Goal: Task Accomplishment & Management: Manage account settings

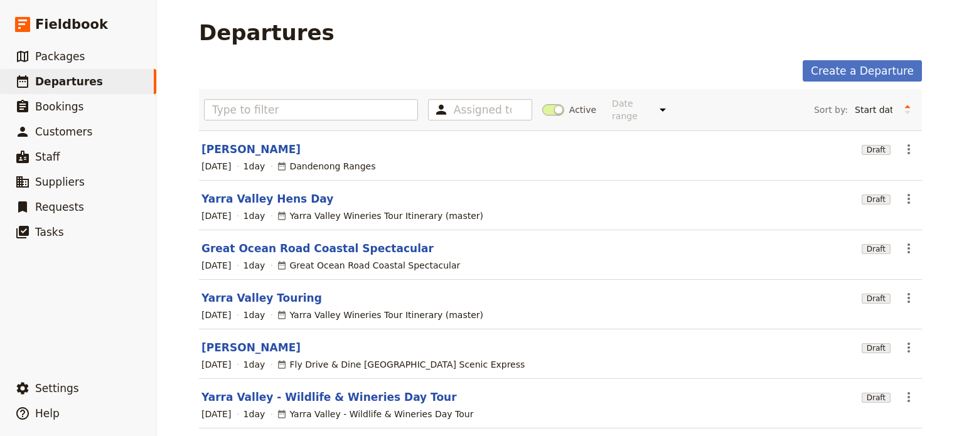
scroll to position [105, 0]
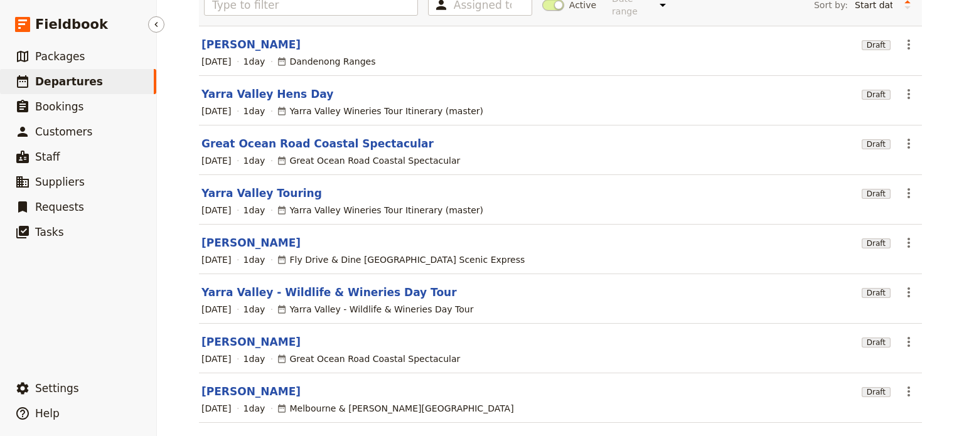
click at [75, 82] on span "Departures" at bounding box center [69, 81] width 68 height 13
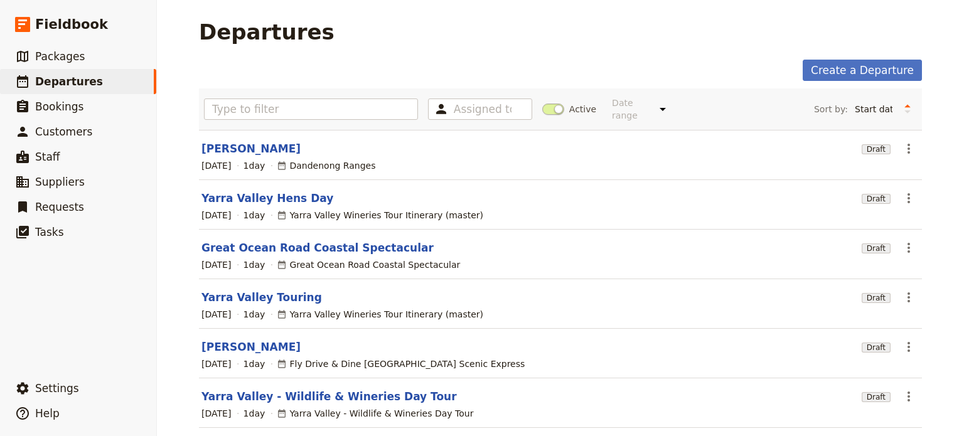
scroll to position [0, 0]
click at [277, 191] on link "Yarra Valley Hens Day" at bounding box center [267, 198] width 132 height 15
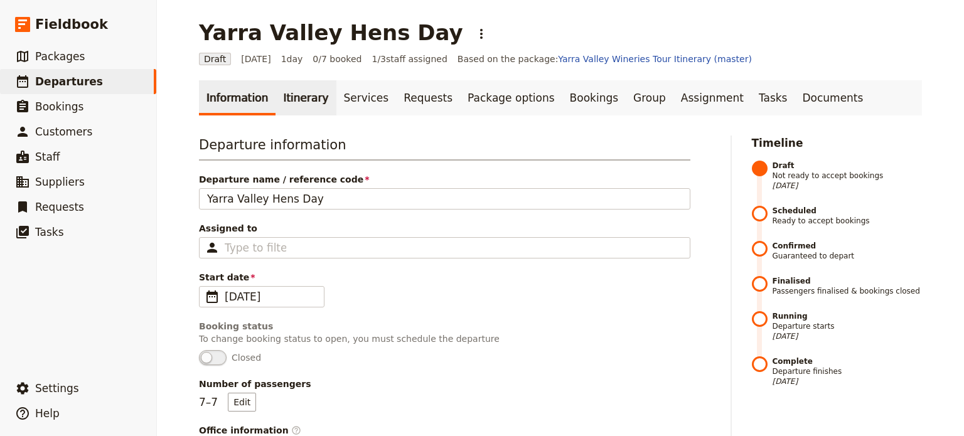
click at [285, 105] on link "Itinerary" at bounding box center [305, 97] width 60 height 35
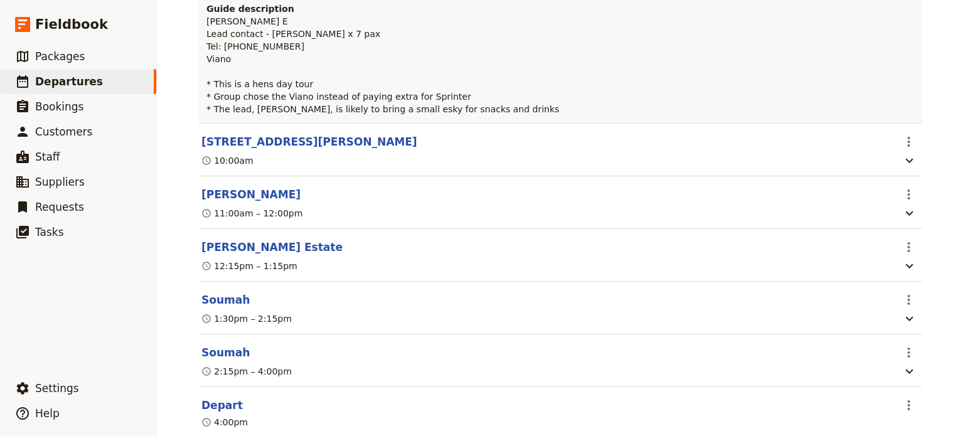
scroll to position [376, 0]
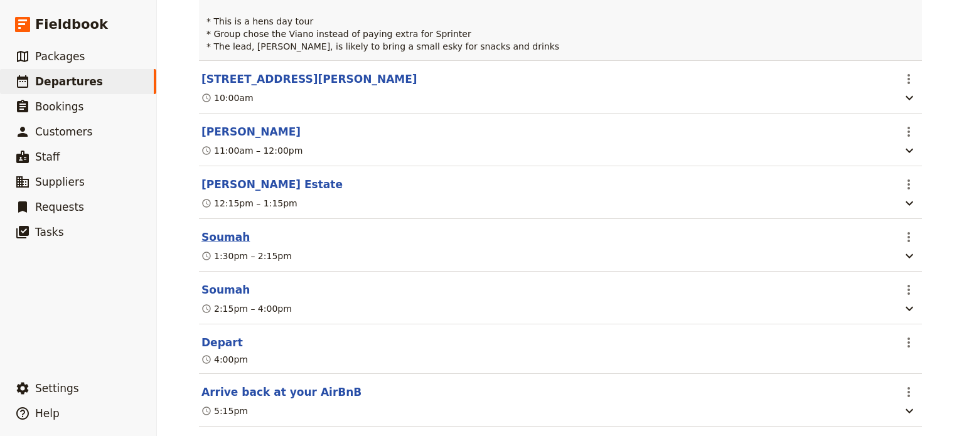
click at [215, 238] on button "Soumah" at bounding box center [225, 237] width 48 height 15
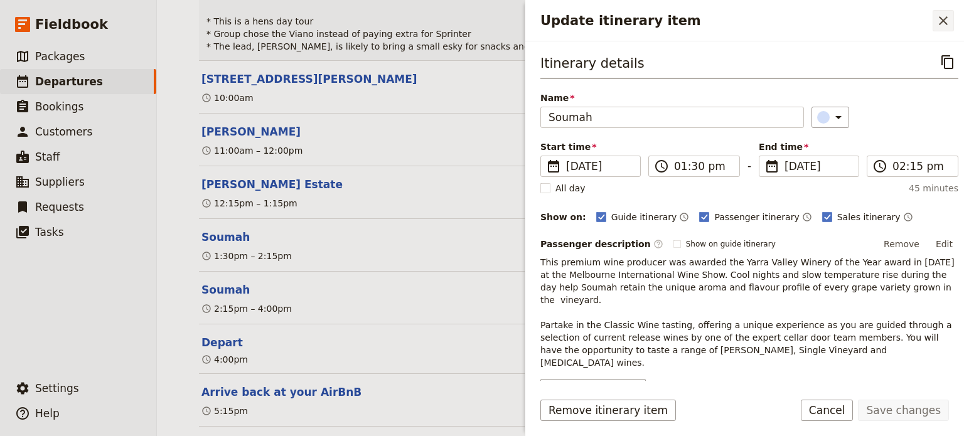
click at [946, 21] on icon "Close drawer" at bounding box center [942, 20] width 15 height 15
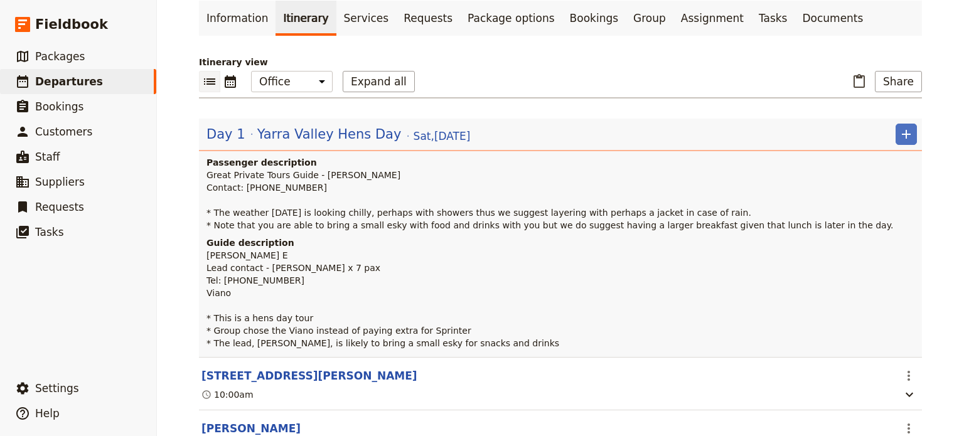
scroll to position [63, 0]
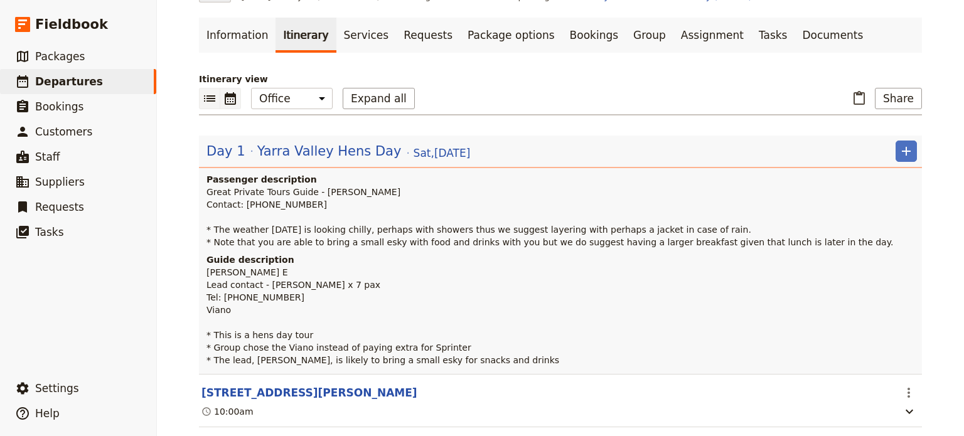
click at [226, 100] on icon "Calendar view" at bounding box center [230, 98] width 15 height 15
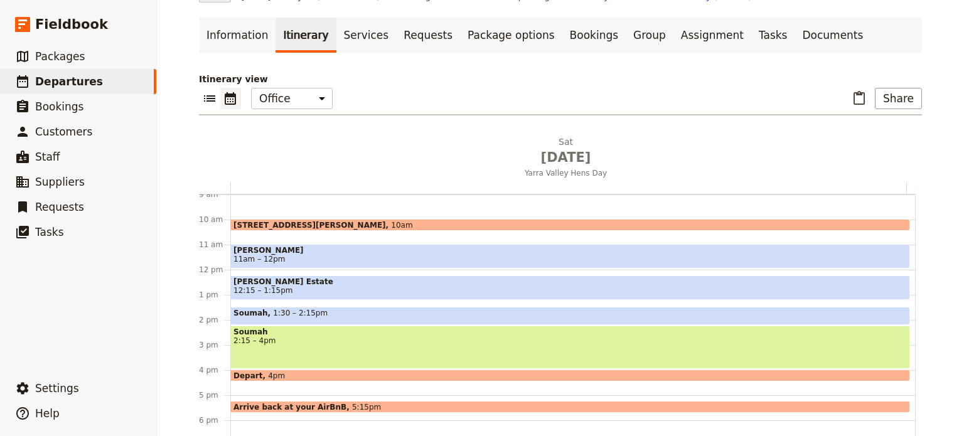
scroll to position [226, 0]
click at [312, 316] on div "Soumah 1:30 – 2:15pm" at bounding box center [569, 316] width 679 height 18
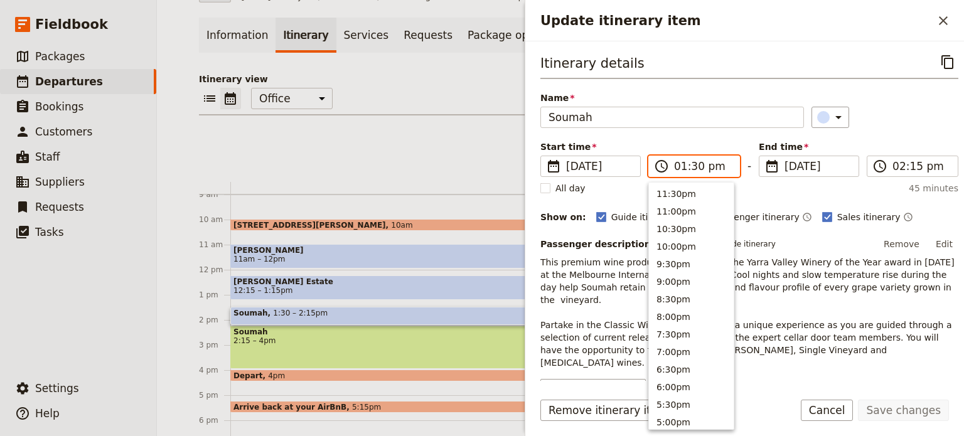
click at [700, 162] on input "01:30 pm" at bounding box center [703, 166] width 58 height 15
click at [694, 163] on input "01:30 pm" at bounding box center [703, 166] width 58 height 15
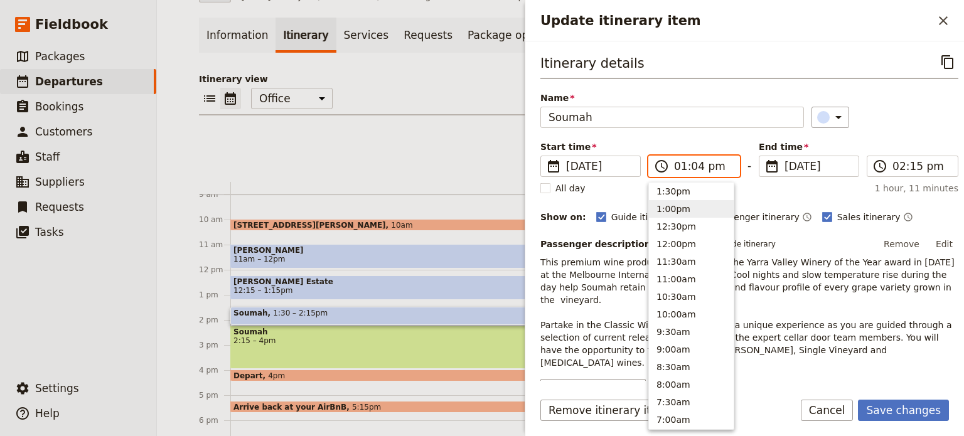
type input "01:45 pm"
click at [839, 41] on div "Itinerary details ​ Name Soumah ​ Start time ​ [DATE] [DATE] [DATE] 13:45 ​ 01:…" at bounding box center [744, 210] width 439 height 339
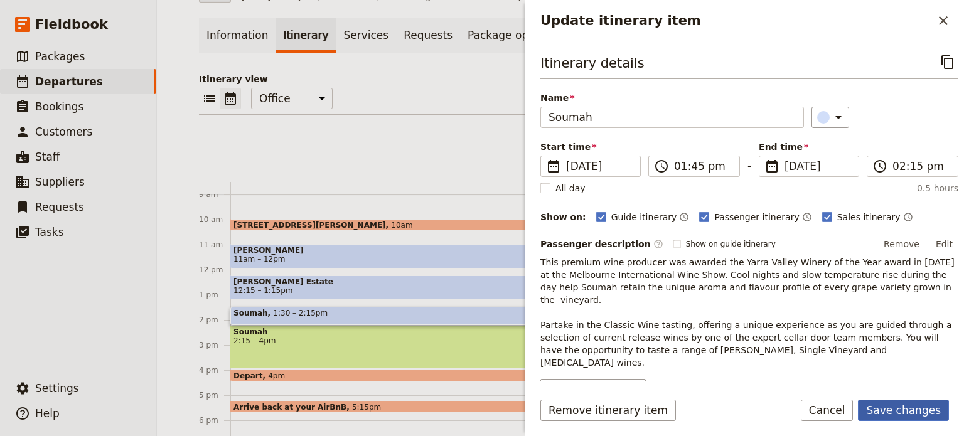
click at [901, 413] on button "Save changes" at bounding box center [903, 410] width 91 height 21
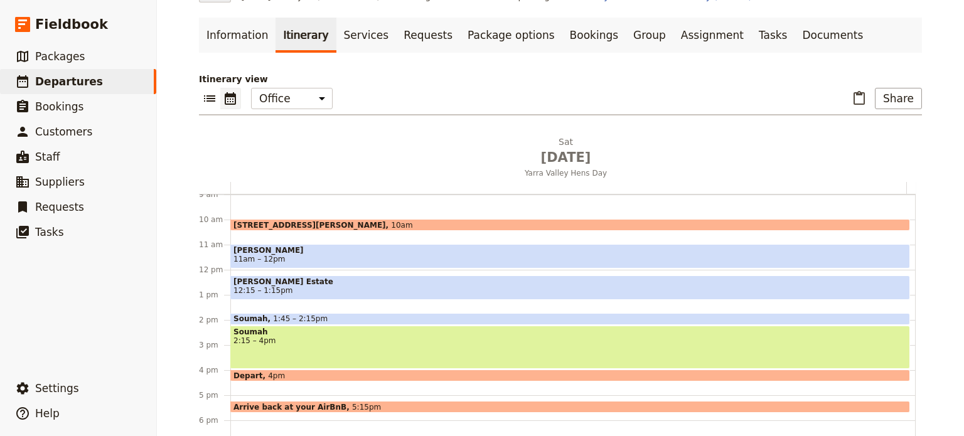
click at [292, 285] on span "[PERSON_NAME] Estate" at bounding box center [569, 281] width 673 height 9
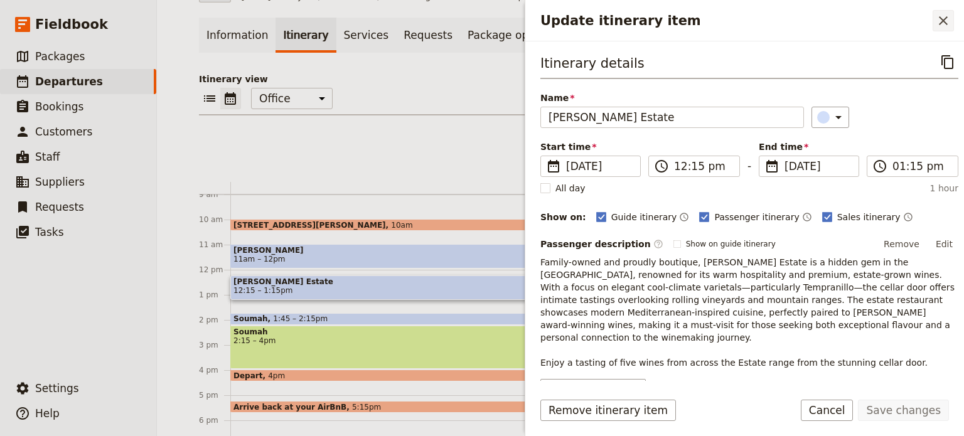
click at [944, 16] on icon "Close drawer" at bounding box center [942, 20] width 15 height 15
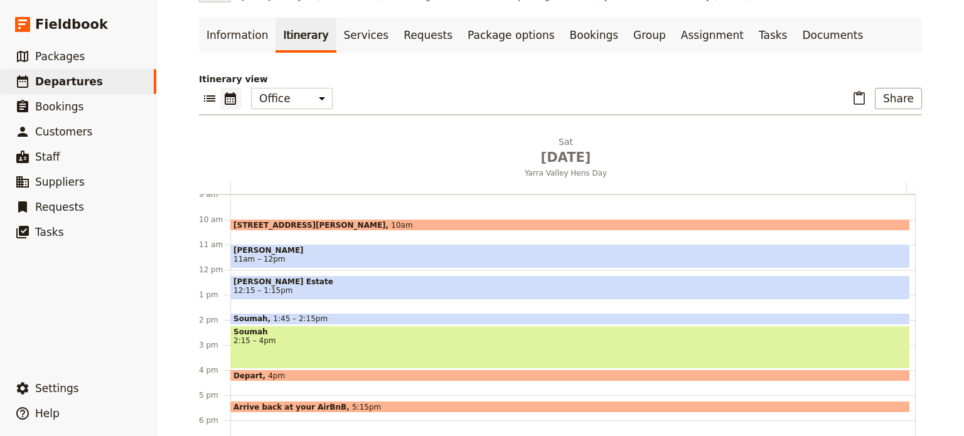
click at [359, 248] on span "[PERSON_NAME]" at bounding box center [569, 250] width 673 height 9
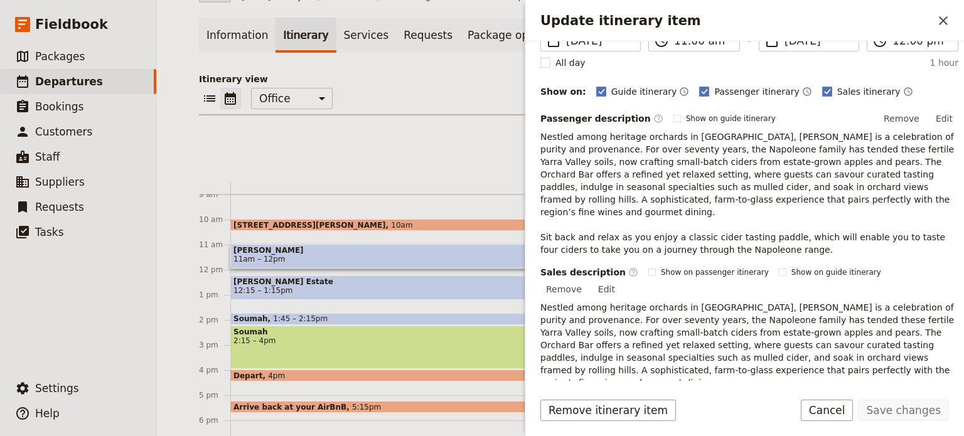
scroll to position [63, 0]
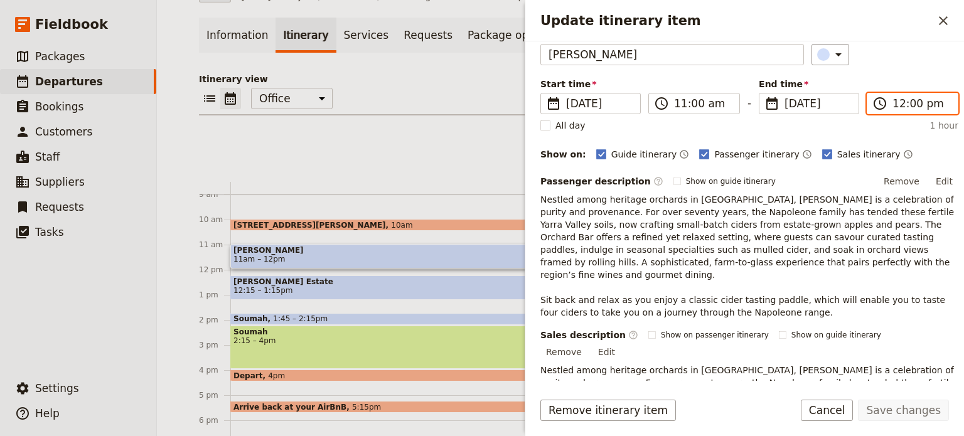
click at [908, 106] on input "12:00 pm" at bounding box center [921, 103] width 58 height 15
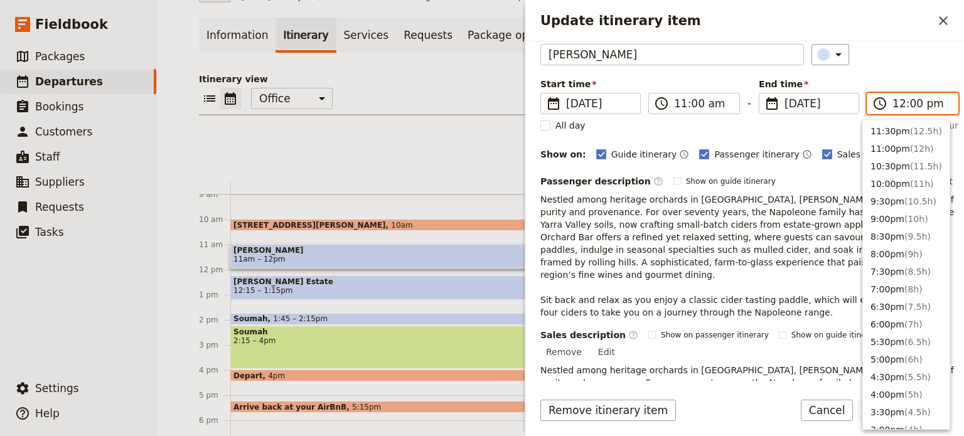
scroll to position [407, 0]
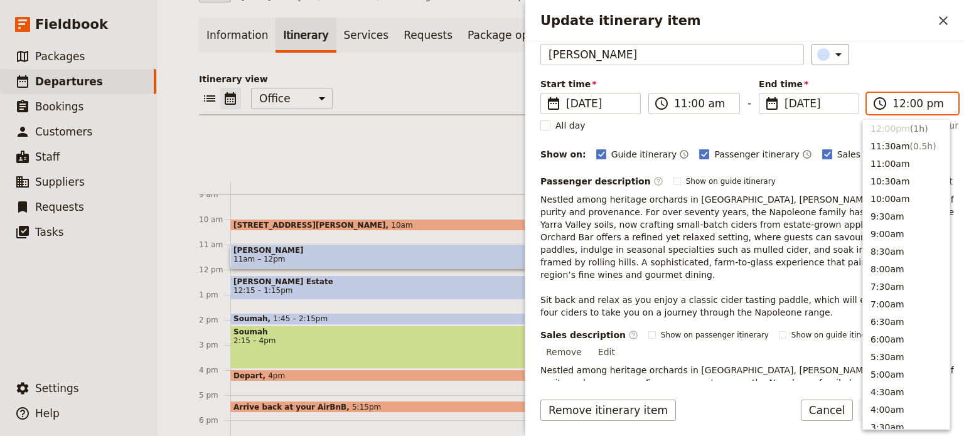
click at [907, 106] on input "12:00 pm" at bounding box center [921, 103] width 58 height 15
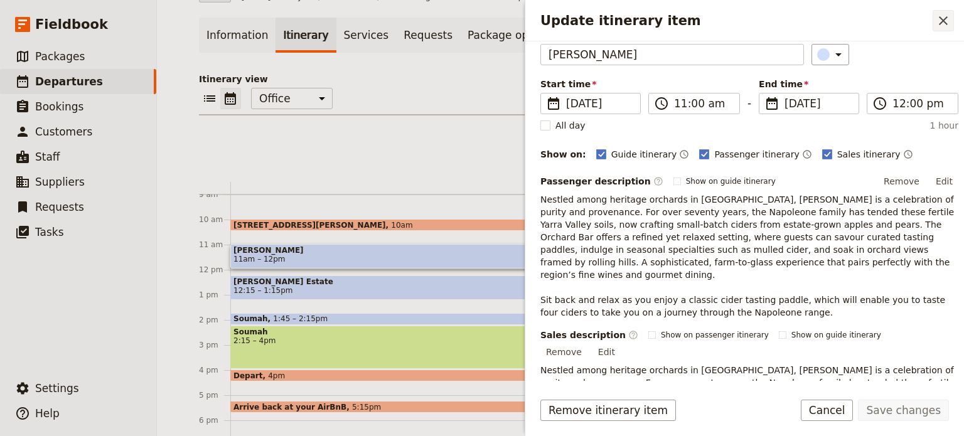
click at [945, 16] on icon "Close drawer" at bounding box center [942, 20] width 15 height 15
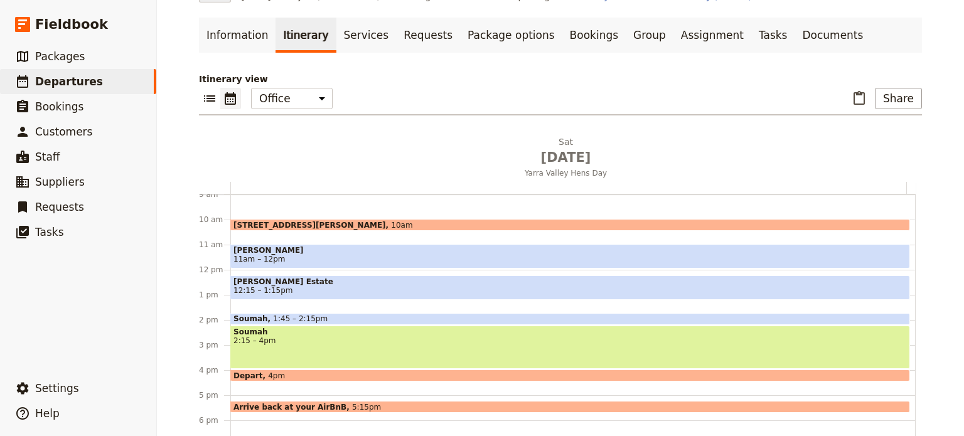
click at [284, 293] on span "12:15 – 1:15pm" at bounding box center [569, 290] width 673 height 9
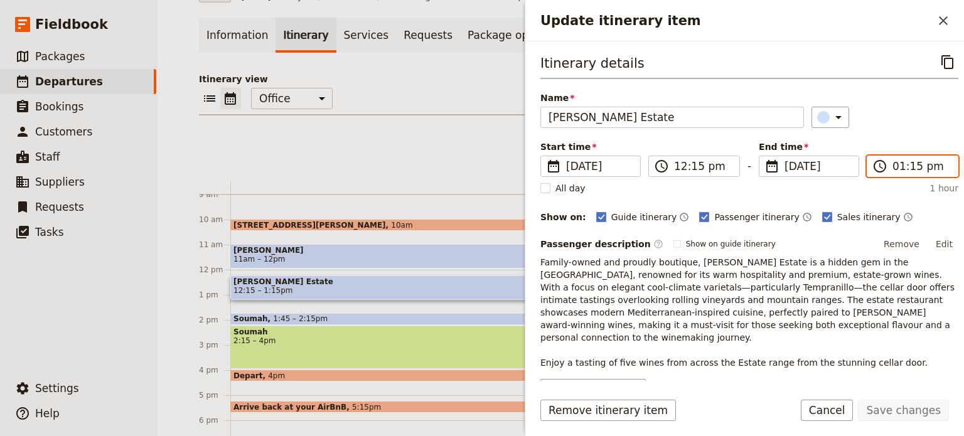
click at [902, 164] on input "01:15 pm" at bounding box center [921, 166] width 58 height 15
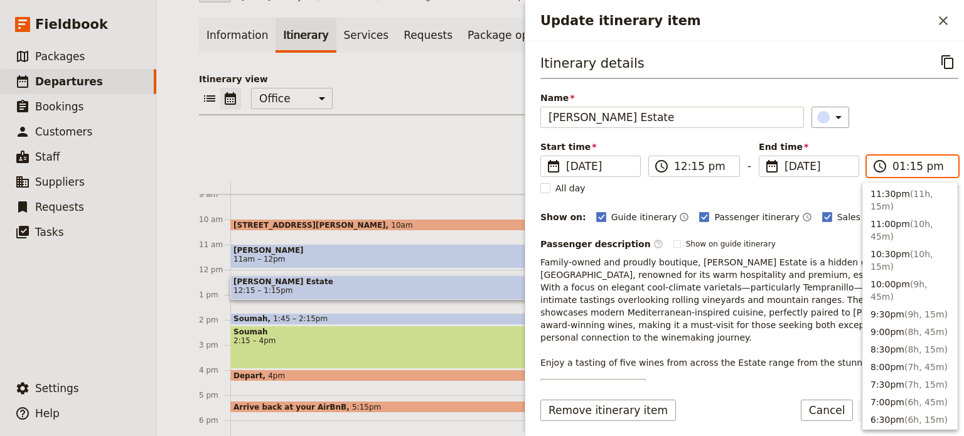
scroll to position [409, 0]
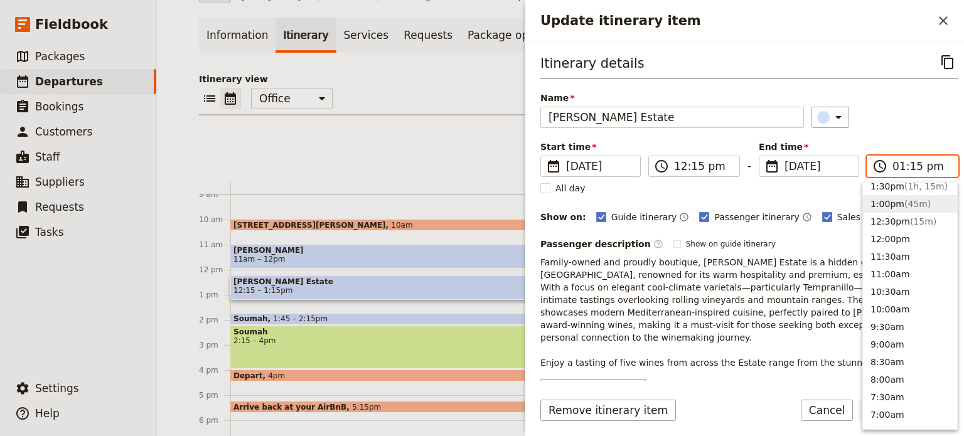
click at [906, 165] on input "01:15 pm" at bounding box center [921, 166] width 58 height 15
type input "01:30 pm"
click at [920, 114] on div "​" at bounding box center [884, 117] width 147 height 21
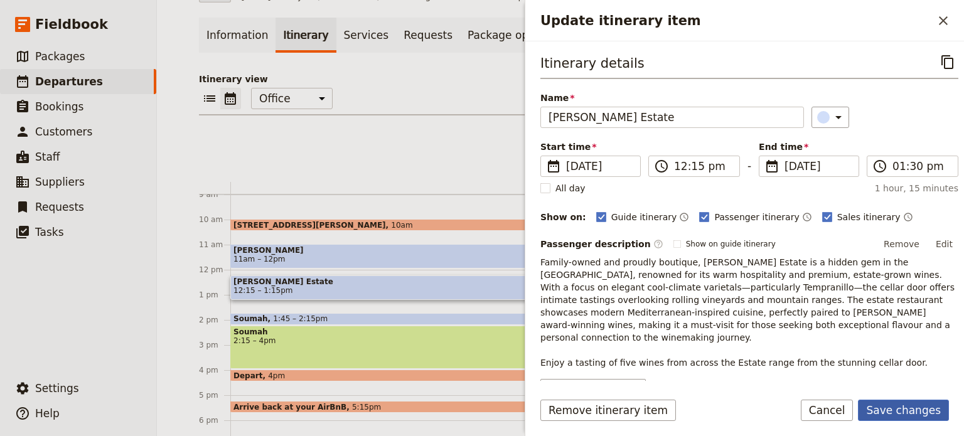
click at [918, 409] on button "Save changes" at bounding box center [903, 410] width 91 height 21
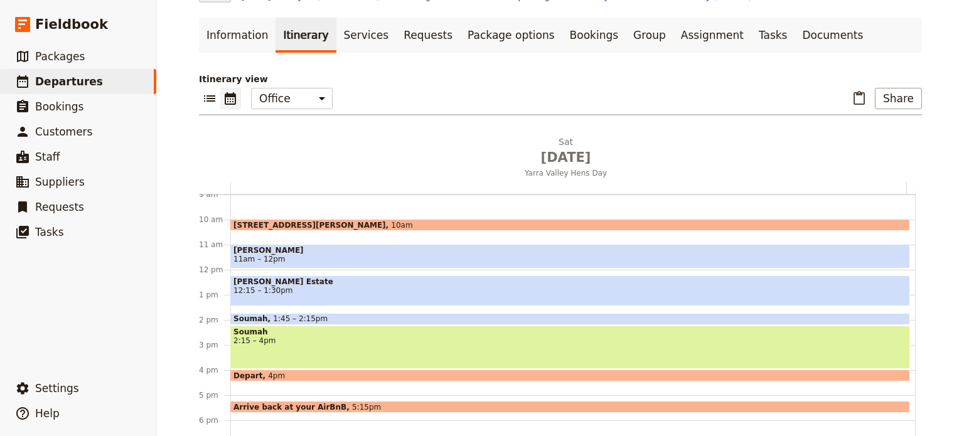
click at [304, 292] on span "12:15 – 1:30pm" at bounding box center [569, 290] width 673 height 9
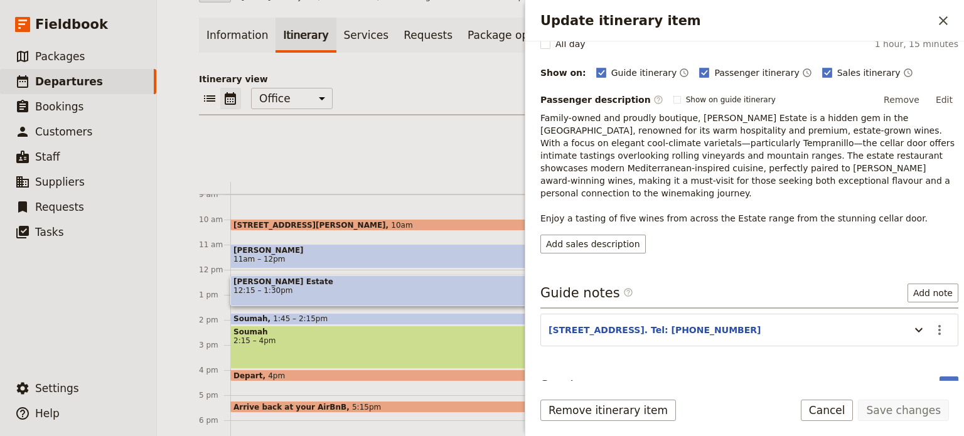
scroll to position [149, 0]
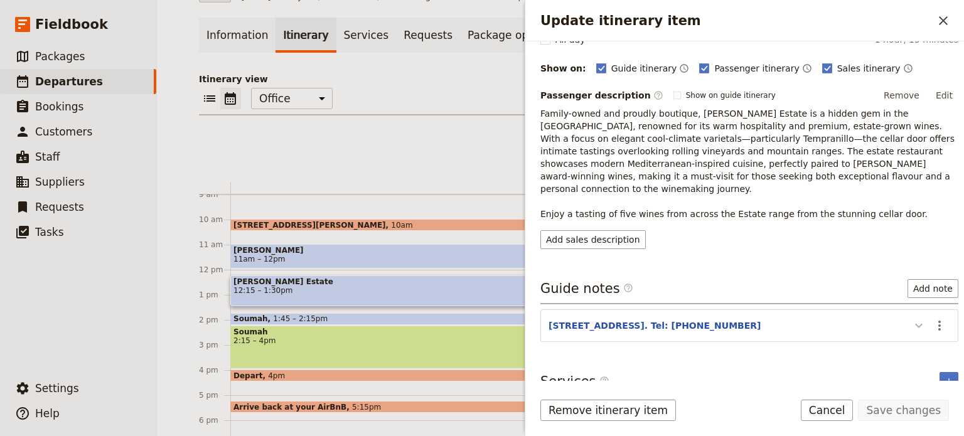
click at [911, 318] on icon "Update itinerary item" at bounding box center [918, 325] width 15 height 15
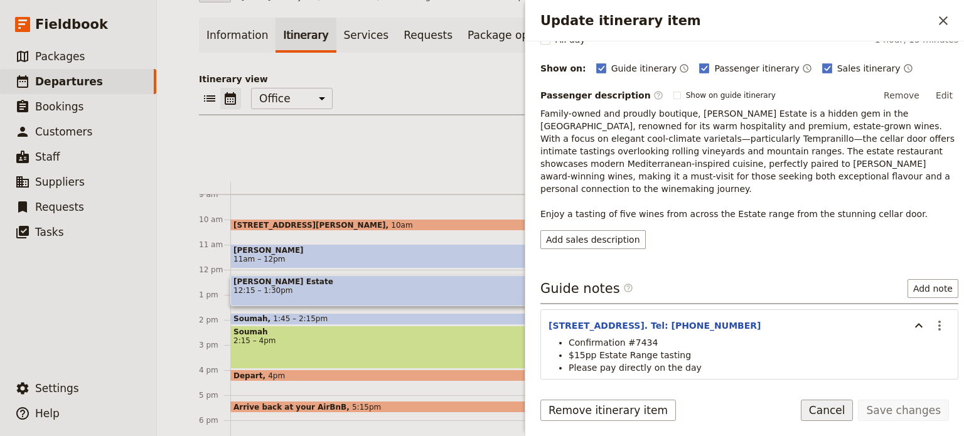
click at [836, 412] on button "Cancel" at bounding box center [827, 410] width 53 height 21
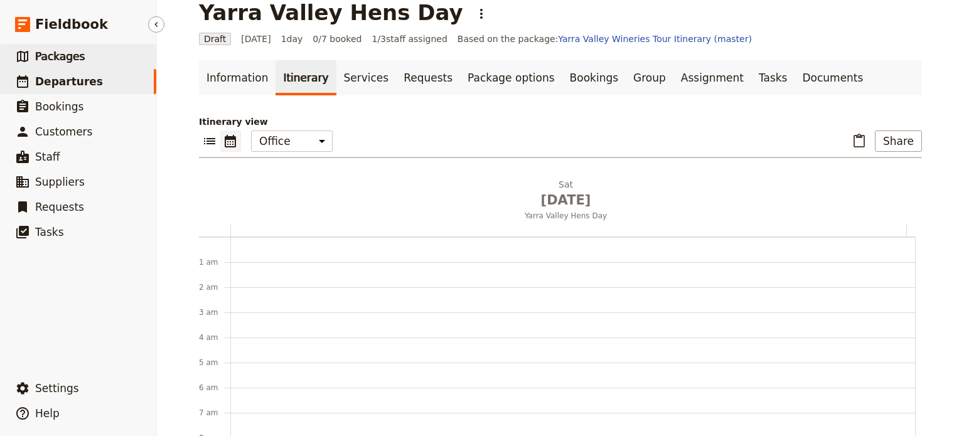
scroll to position [0, 0]
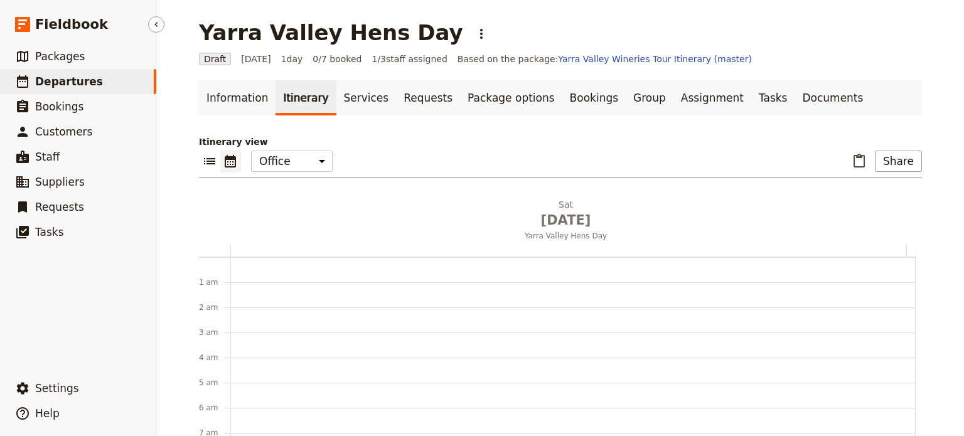
click at [81, 86] on span "Departures" at bounding box center [69, 81] width 68 height 13
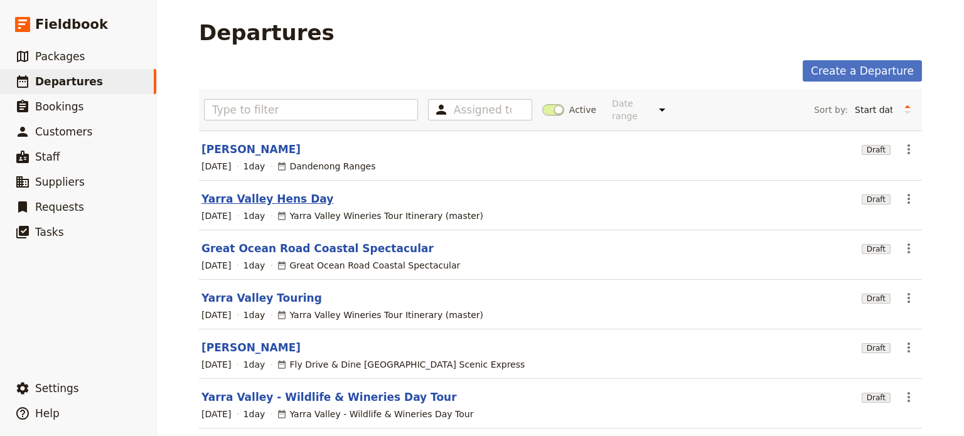
click at [276, 191] on link "Yarra Valley Hens Day" at bounding box center [267, 198] width 132 height 15
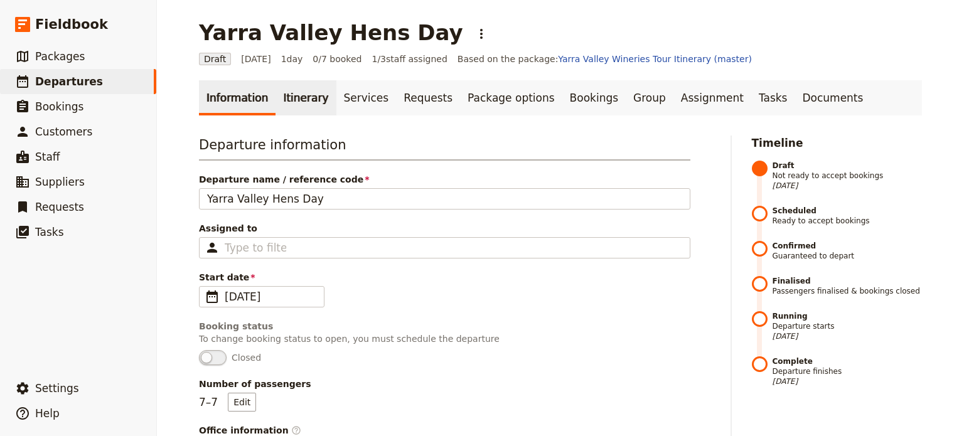
click at [302, 104] on link "Itinerary" at bounding box center [305, 97] width 60 height 35
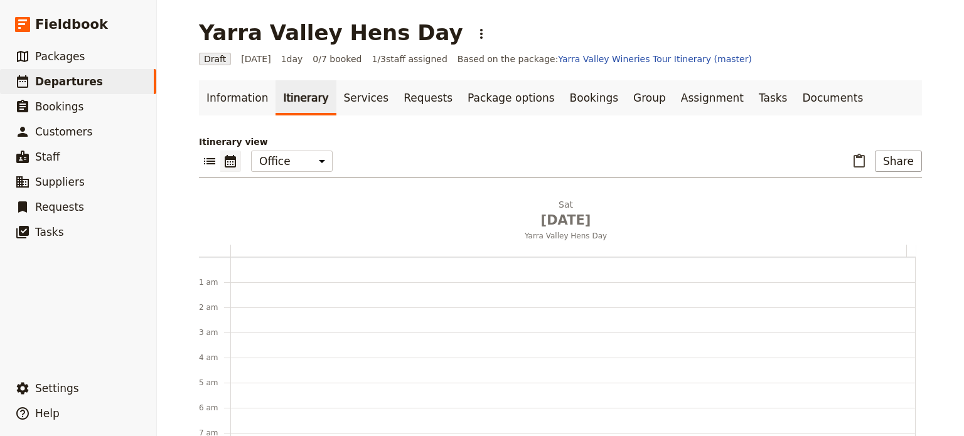
scroll to position [163, 0]
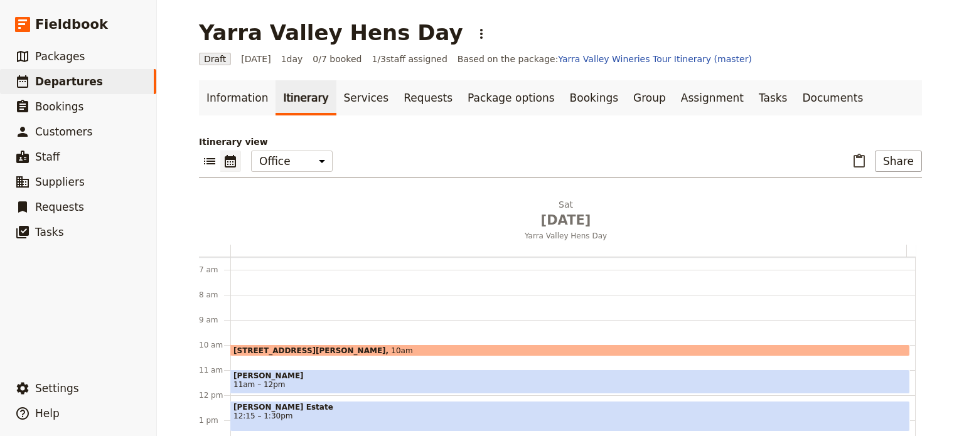
click at [562, 376] on span "[PERSON_NAME]" at bounding box center [569, 375] width 673 height 9
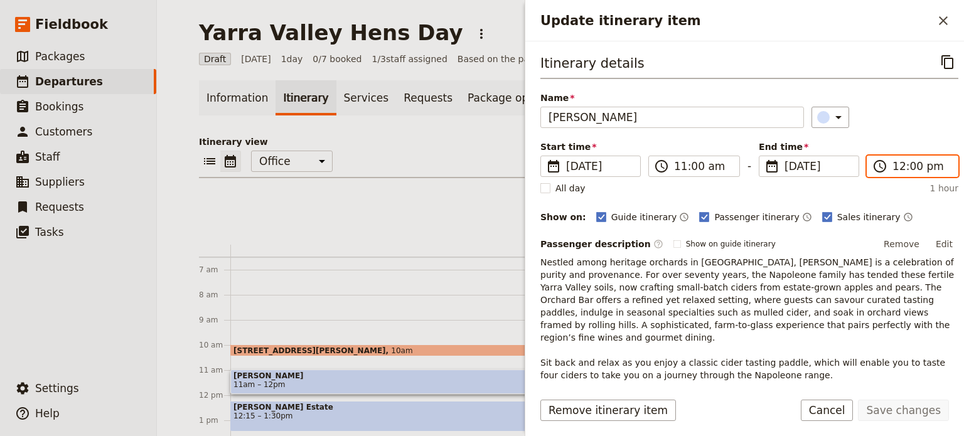
click at [898, 168] on input "12:00 pm" at bounding box center [921, 166] width 58 height 15
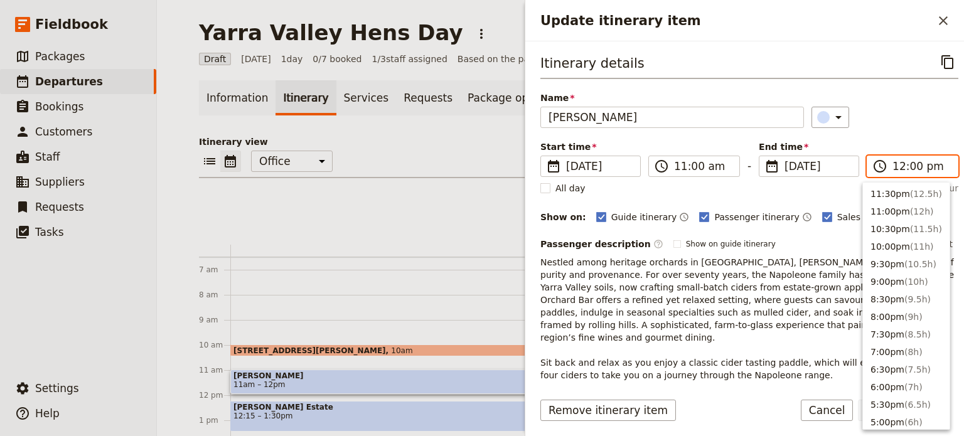
scroll to position [407, 0]
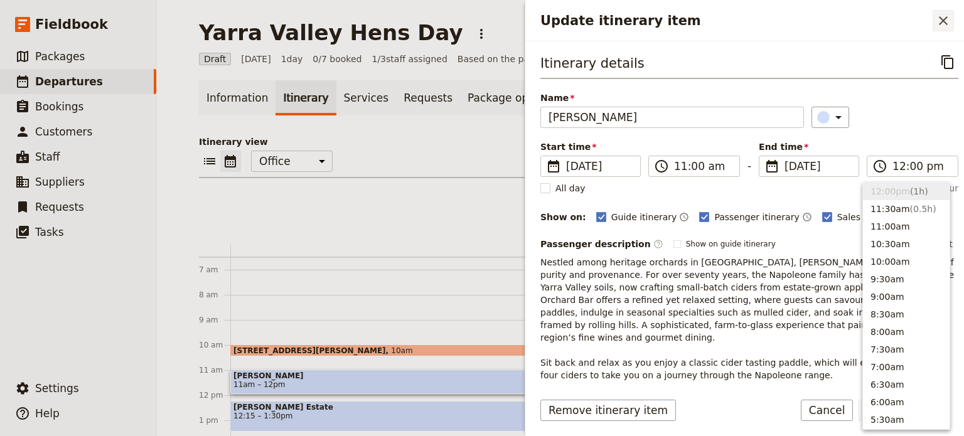
click at [947, 12] on button "​" at bounding box center [942, 20] width 21 height 21
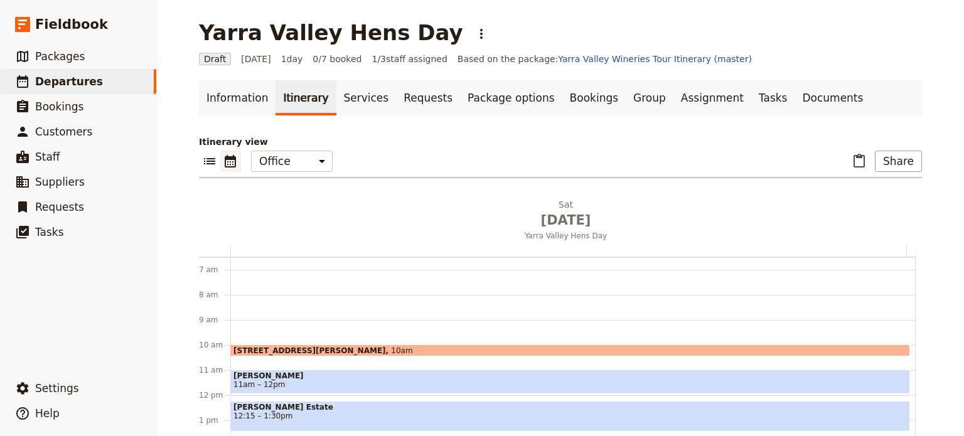
scroll to position [226, 0]
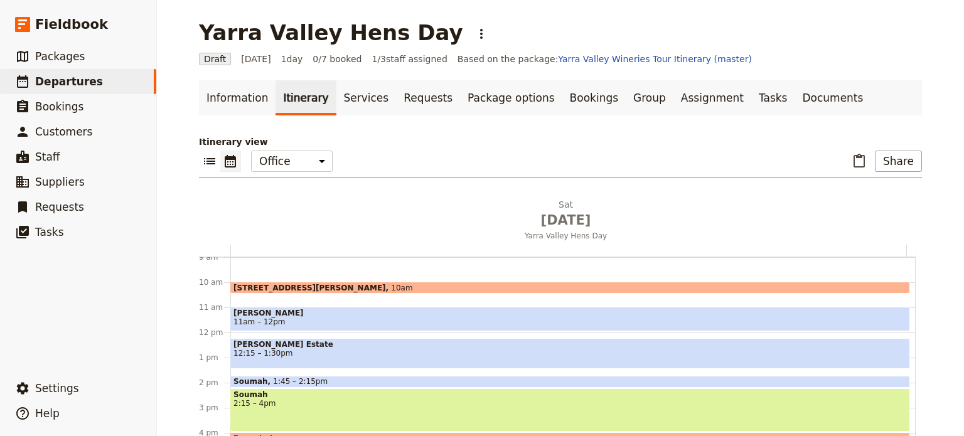
click at [436, 349] on span "12:15 – 1:30pm" at bounding box center [569, 353] width 673 height 9
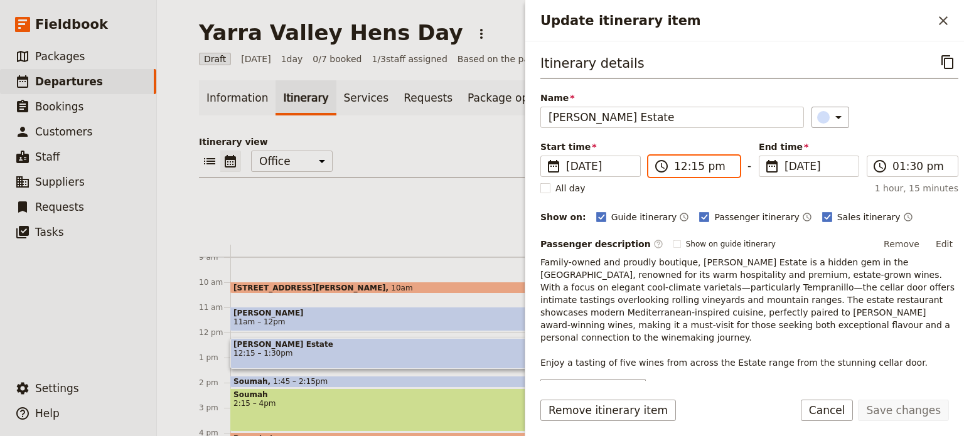
click at [681, 170] on input "12:15 pm" at bounding box center [703, 166] width 58 height 15
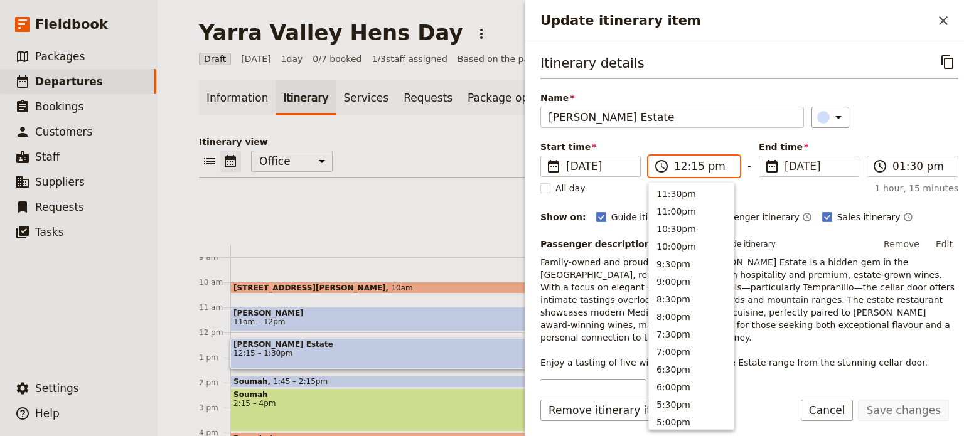
scroll to position [407, 0]
click at [693, 166] on input "12:15 pm" at bounding box center [703, 166] width 58 height 15
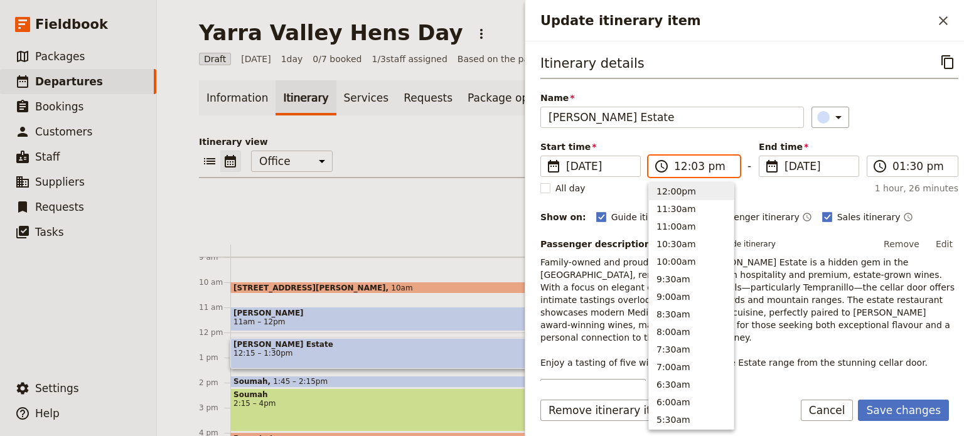
type input "12:30 pm"
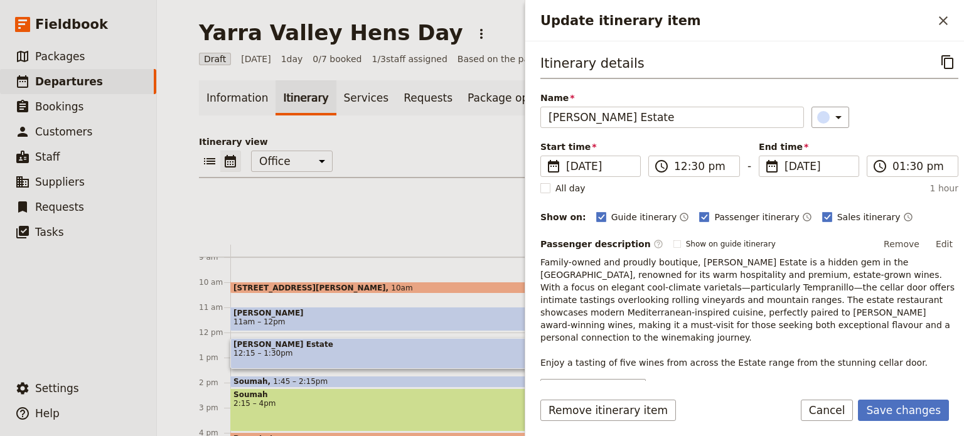
click at [712, 68] on div "Itinerary details ​" at bounding box center [749, 65] width 418 height 28
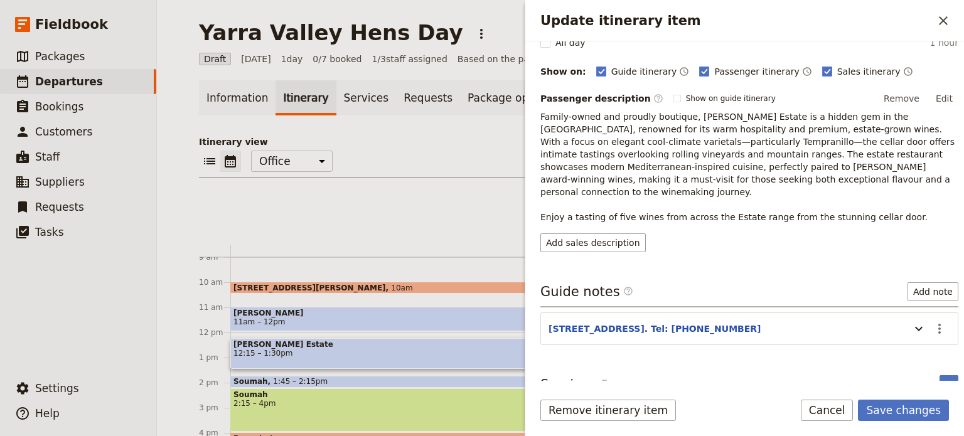
scroll to position [149, 0]
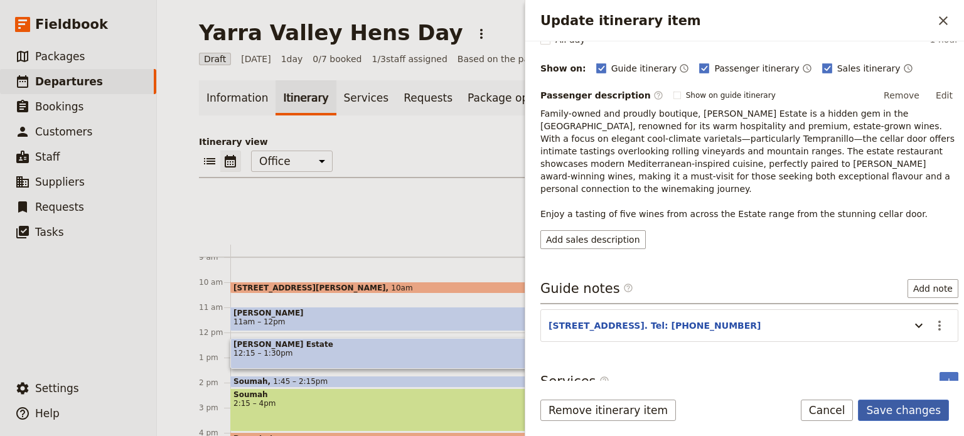
click at [912, 409] on button "Save changes" at bounding box center [903, 410] width 91 height 21
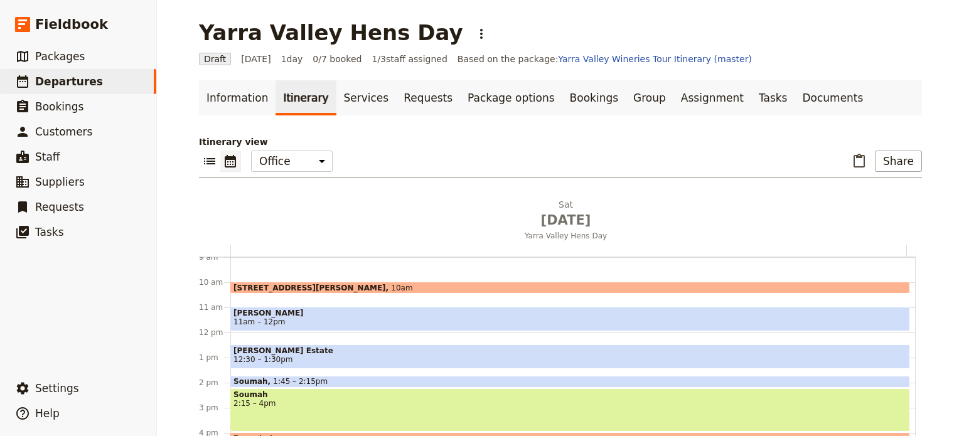
click at [291, 316] on span "[PERSON_NAME]" at bounding box center [569, 313] width 673 height 9
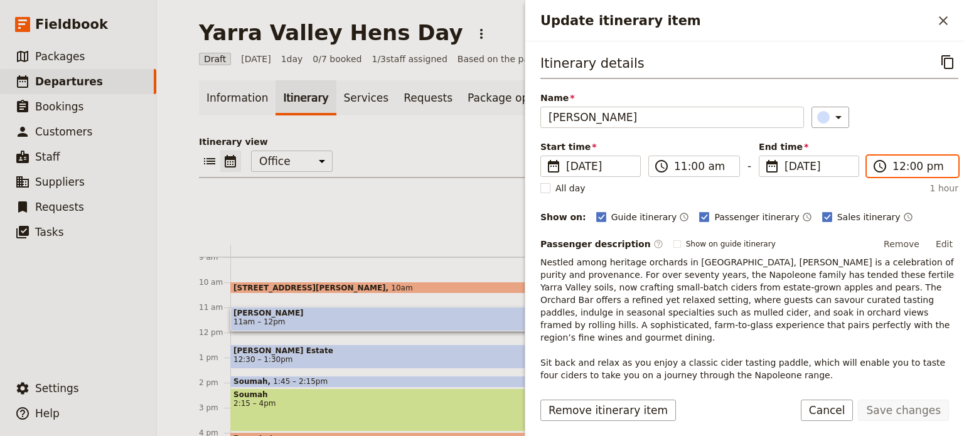
click at [892, 168] on input "12:00 pm" at bounding box center [921, 166] width 58 height 15
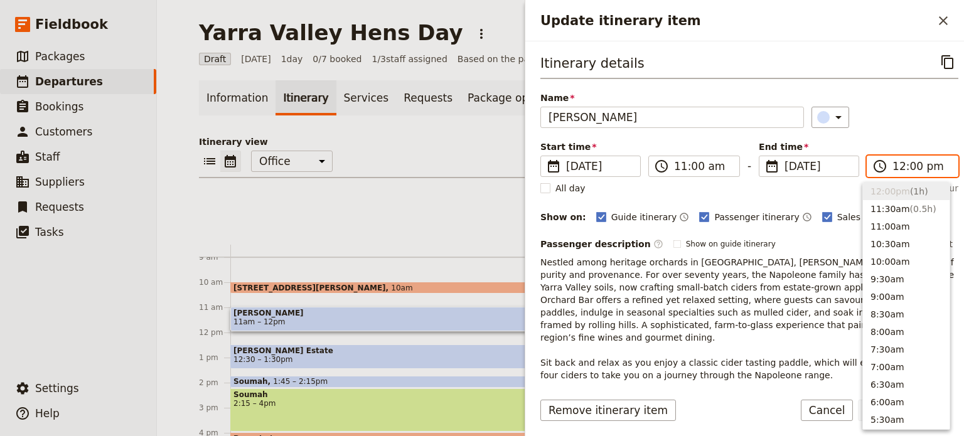
click at [908, 168] on input "12:00 pm" at bounding box center [921, 166] width 58 height 15
type input "12:15 pm"
click at [915, 121] on div "​" at bounding box center [884, 117] width 147 height 21
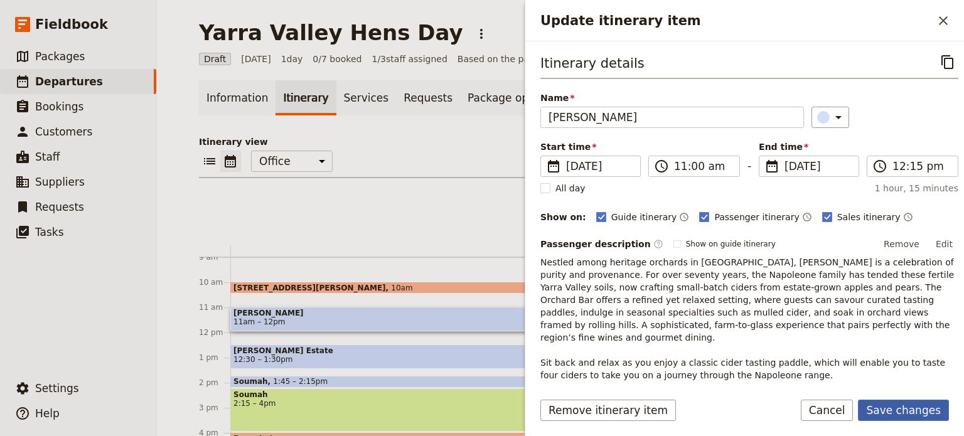
click at [905, 407] on button "Save changes" at bounding box center [903, 410] width 91 height 21
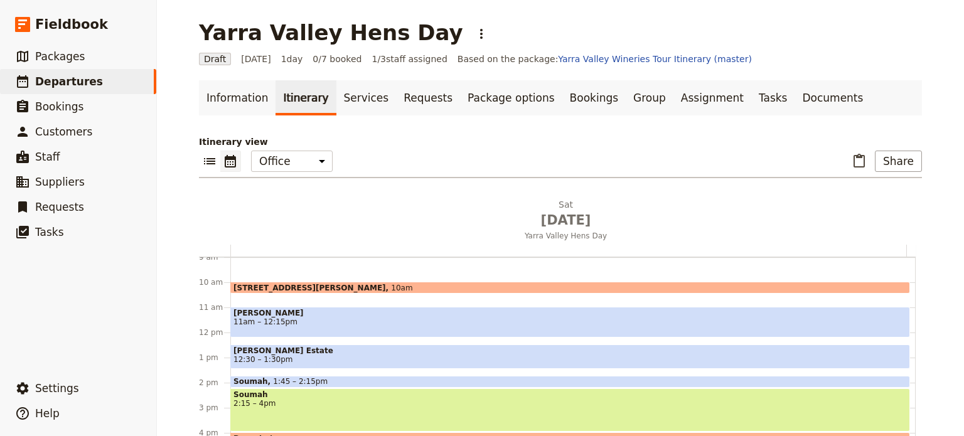
scroll to position [289, 0]
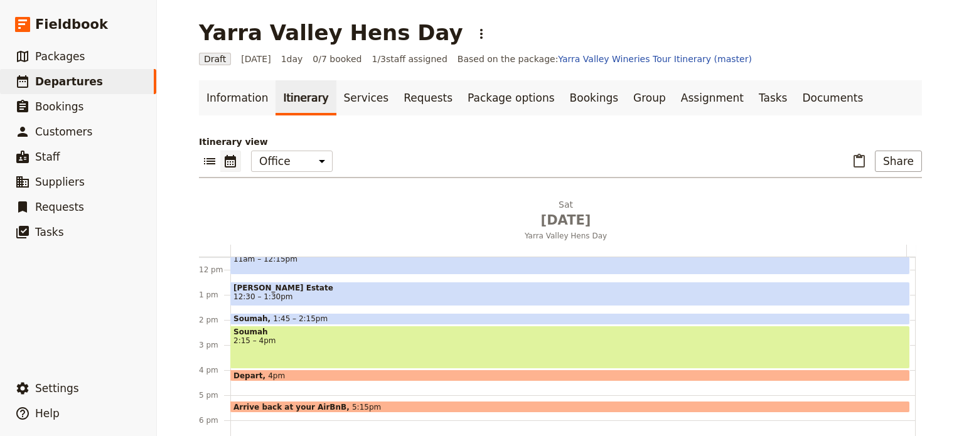
click at [358, 312] on div "[STREET_ADDRESS][PERSON_NAME] 10am [PERSON_NAME] 11am – 12:15pm [PERSON_NAME] E…" at bounding box center [572, 270] width 685 height 602
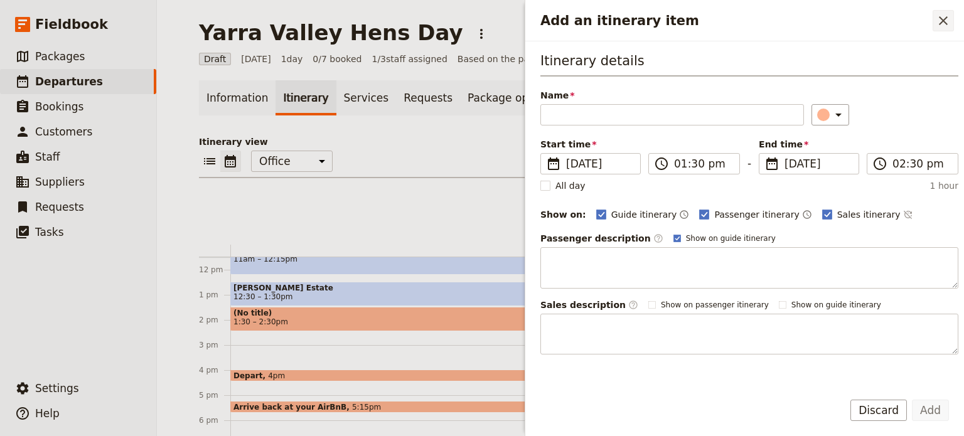
click at [937, 12] on button "​" at bounding box center [942, 20] width 21 height 21
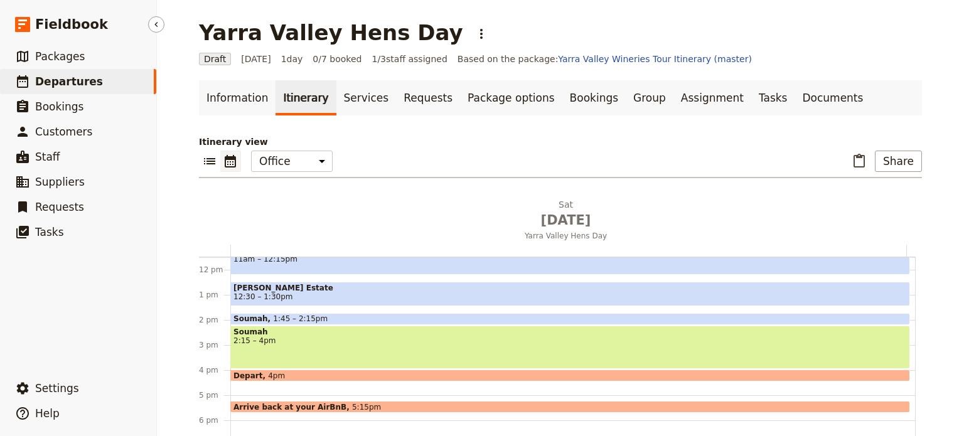
drag, startPoint x: 75, startPoint y: 90, endPoint x: 85, endPoint y: 11, distance: 79.7
click at [75, 90] on link "​ Departures" at bounding box center [78, 81] width 156 height 25
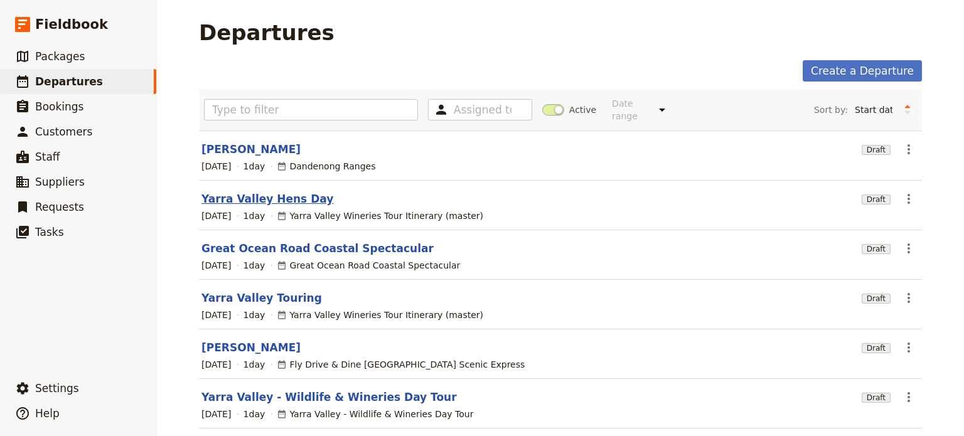
click at [238, 191] on link "Yarra Valley Hens Day" at bounding box center [267, 198] width 132 height 15
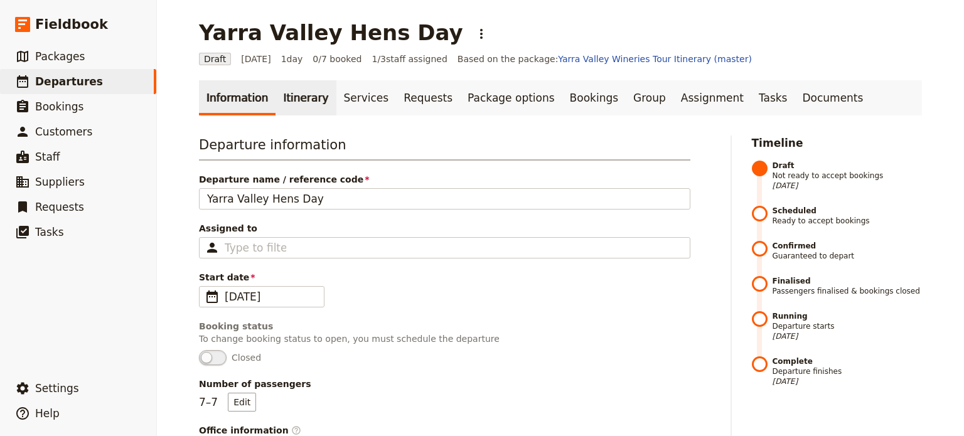
click at [292, 105] on link "Itinerary" at bounding box center [305, 97] width 60 height 35
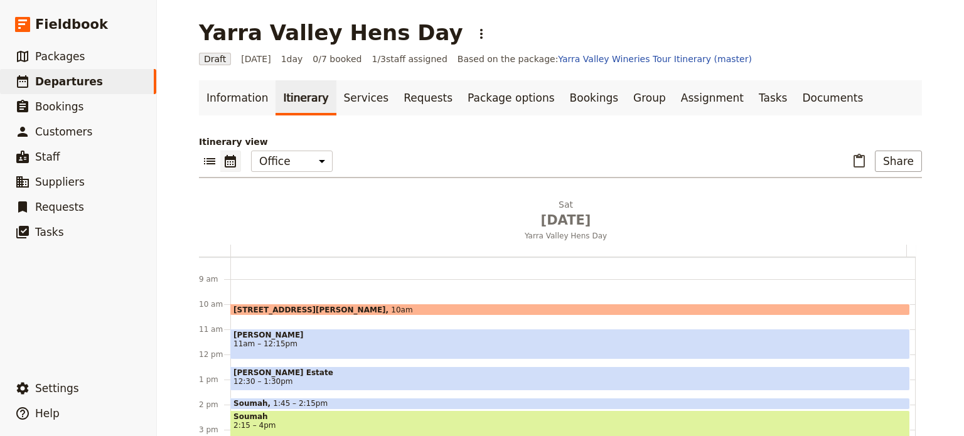
scroll to position [226, 0]
